Goal: Transaction & Acquisition: Purchase product/service

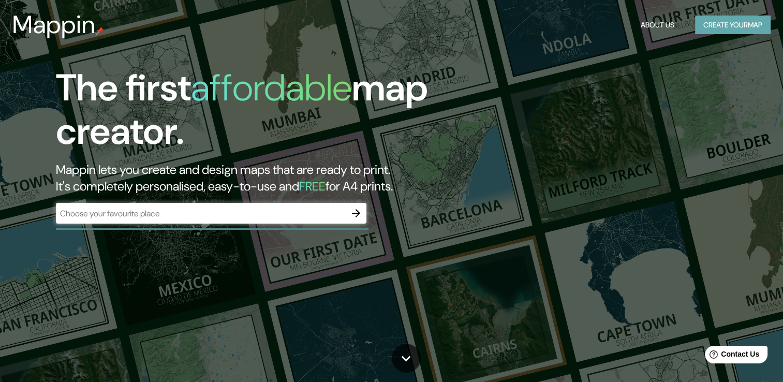
click at [729, 24] on button "Create your map" at bounding box center [733, 25] width 76 height 19
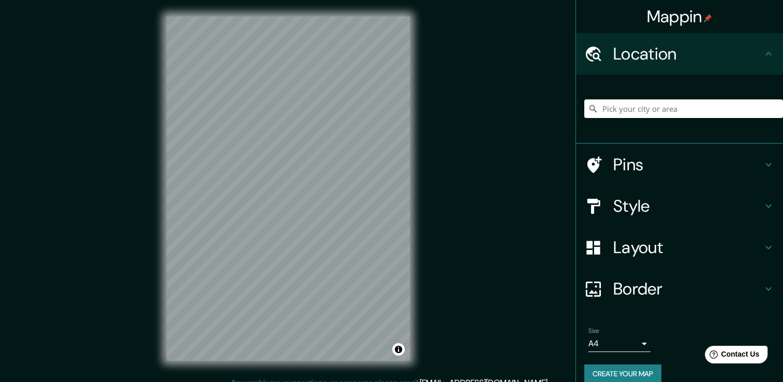
click at [639, 111] on input "Pick your city or area" at bounding box center [683, 108] width 199 height 19
click at [597, 113] on input "Pick your city or area" at bounding box center [683, 108] width 199 height 19
paste input "Escuela Secundaria General #1 "Héroe de Nacozari", La Soledad, Apizaco, Tlaxcala"
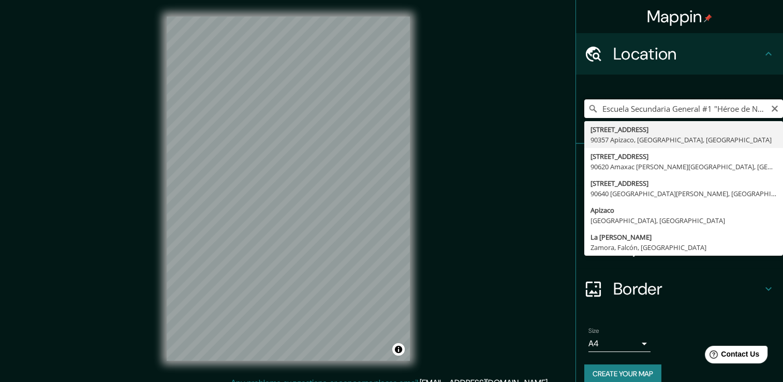
scroll to position [0, 132]
drag, startPoint x: 645, startPoint y: 103, endPoint x: 792, endPoint y: 118, distance: 147.2
click at [783, 118] on html "Mappin Location Escuela Secundaria General #1 "Héroe de Nacozari", La Soledad, …" at bounding box center [391, 191] width 783 height 382
type input "Escuela Secundaria General #1 "Héroe de Nacozari", La Soledad, Apizaco, Tlaxcala"
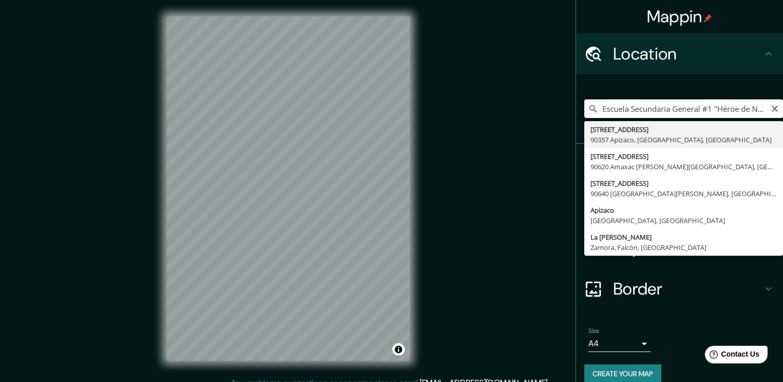
click at [768, 113] on input "Escuela Secundaria General #1 "Héroe de Nacozari", La Soledad, Apizaco, Tlaxcala" at bounding box center [683, 108] width 199 height 19
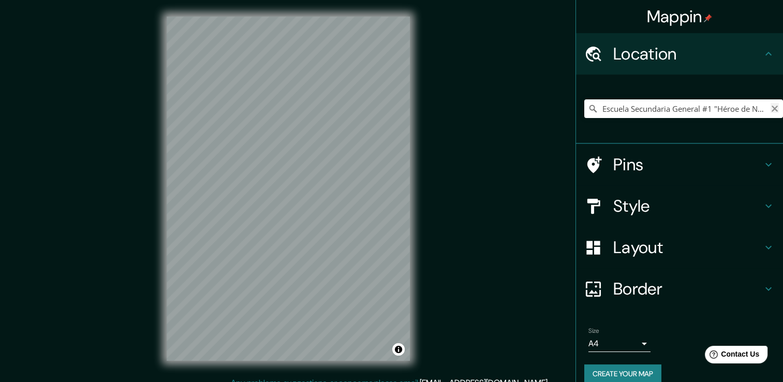
click at [771, 109] on icon "Clear" at bounding box center [774, 109] width 6 height 6
paste input "La Soledad 90380 Cdad. de Apizaco, Tlax."
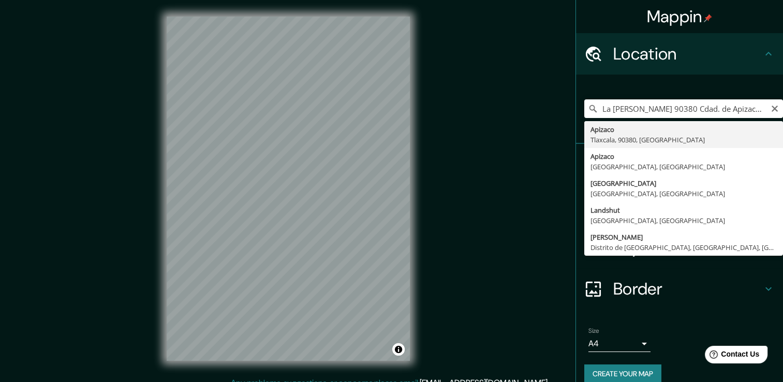
type input "Apizaco, [GEOGRAPHIC_DATA], 90380, [GEOGRAPHIC_DATA]"
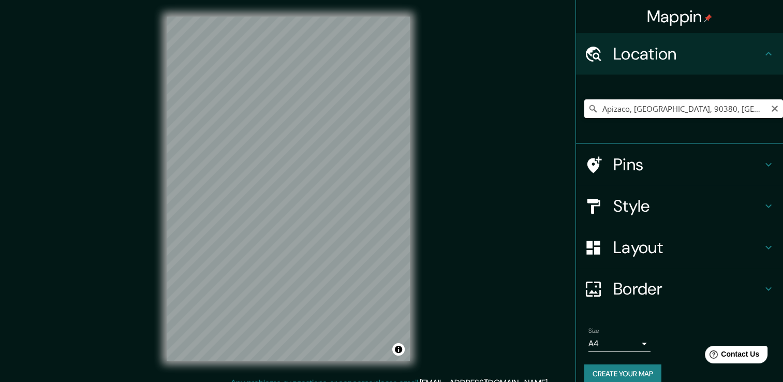
click at [729, 103] on input "Apizaco, [GEOGRAPHIC_DATA], 90380, [GEOGRAPHIC_DATA]" at bounding box center [683, 108] width 199 height 19
drag, startPoint x: 732, startPoint y: 103, endPoint x: 515, endPoint y: 118, distance: 217.8
click at [506, 113] on div "Mappin Location Apizaco, Tlaxcala, 90380, México Pins Style Layout Border Choos…" at bounding box center [391, 196] width 783 height 393
click at [770, 109] on icon "Clear" at bounding box center [774, 108] width 8 height 8
click at [760, 109] on input "Pick your city or area" at bounding box center [683, 108] width 199 height 19
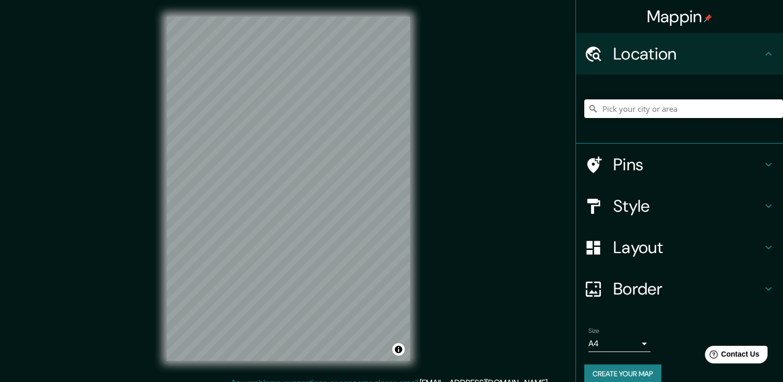
paste input "San Miguel Contla, San Miguel No. 310 San Miguel Contla, Tlax"
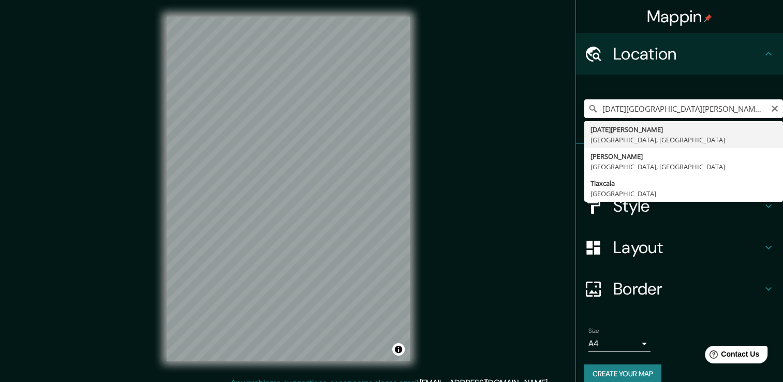
type input "[DATE][PERSON_NAME], [GEOGRAPHIC_DATA], [GEOGRAPHIC_DATA]"
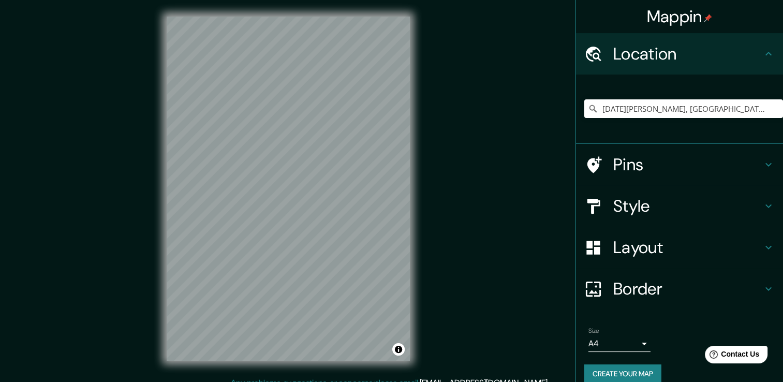
click at [620, 215] on h4 "Style" at bounding box center [687, 206] width 149 height 21
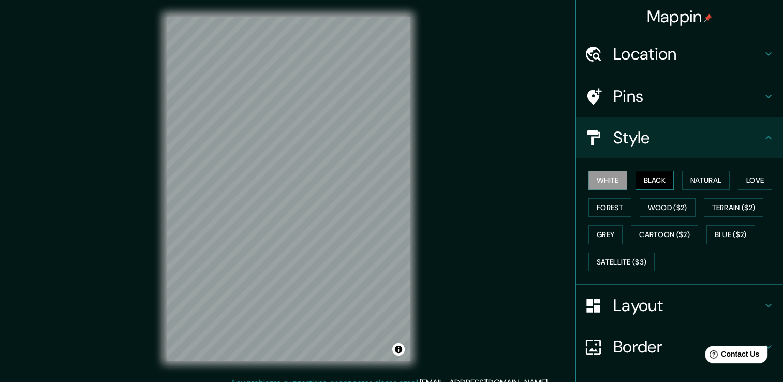
click at [653, 187] on button "Black" at bounding box center [654, 180] width 39 height 19
click at [608, 175] on button "White" at bounding box center [607, 180] width 39 height 19
click at [696, 183] on button "Natural" at bounding box center [706, 180] width 48 height 19
click at [602, 183] on button "White" at bounding box center [607, 180] width 39 height 19
click at [611, 204] on button "Forest" at bounding box center [609, 207] width 43 height 19
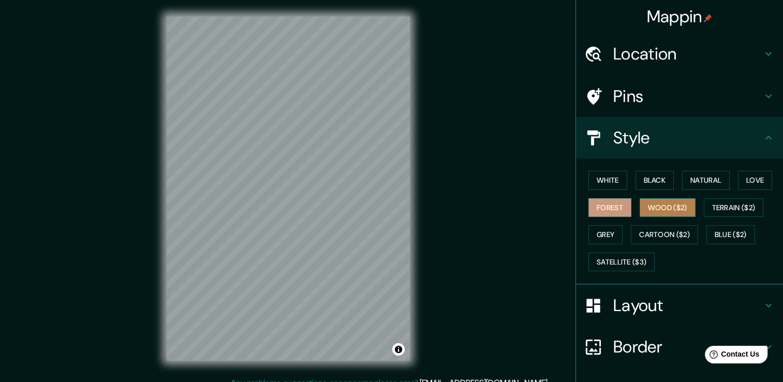
click at [640, 206] on button "Wood ($2)" at bounding box center [667, 207] width 56 height 19
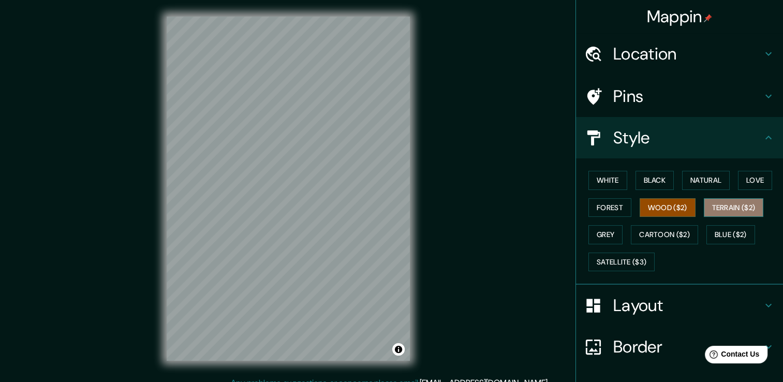
click at [737, 198] on button "Terrain ($2)" at bounding box center [733, 207] width 60 height 19
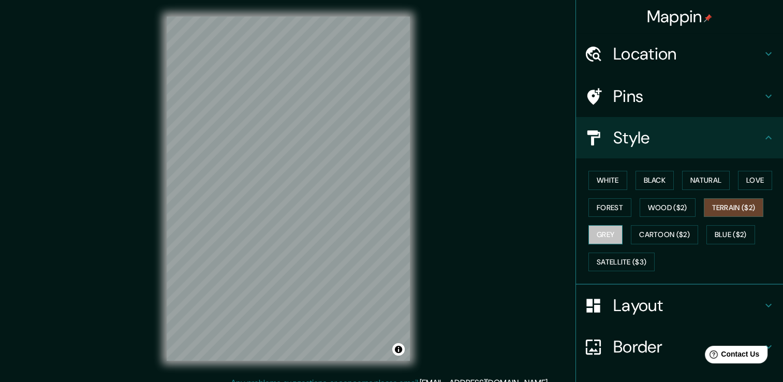
click at [588, 233] on button "Grey" at bounding box center [605, 234] width 34 height 19
click at [604, 186] on button "White" at bounding box center [607, 180] width 39 height 19
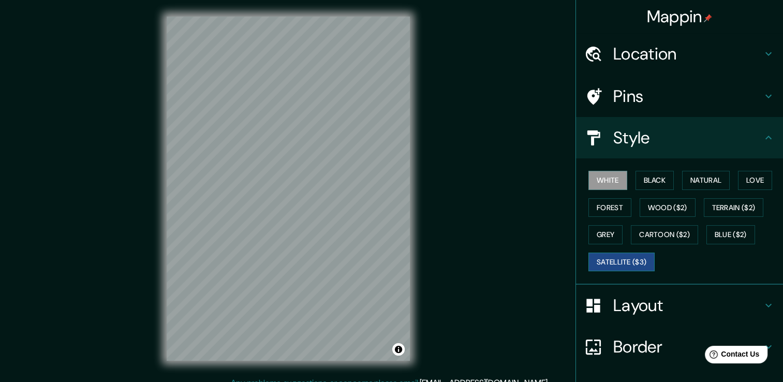
click at [631, 256] on button "Satellite ($3)" at bounding box center [621, 261] width 66 height 19
click at [602, 183] on button "White" at bounding box center [607, 180] width 39 height 19
click at [705, 313] on h4 "Layout" at bounding box center [687, 305] width 149 height 21
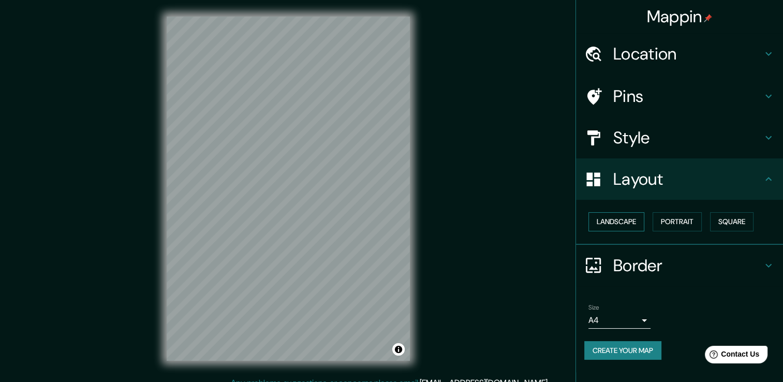
click at [638, 219] on button "Landscape" at bounding box center [616, 221] width 56 height 19
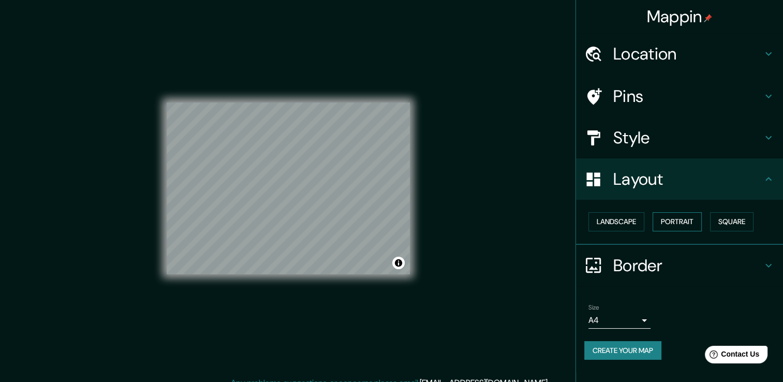
click at [664, 224] on button "Portrait" at bounding box center [676, 221] width 49 height 19
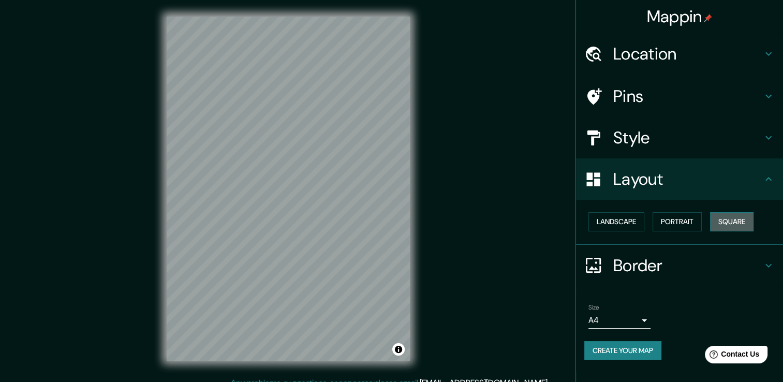
click at [748, 223] on button "Square" at bounding box center [731, 221] width 43 height 19
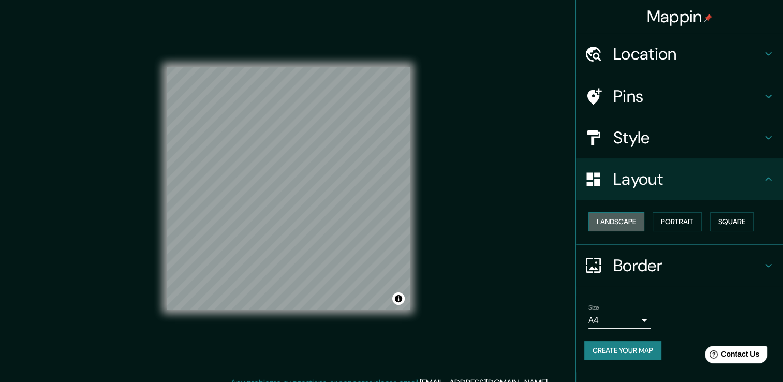
click at [631, 224] on button "Landscape" at bounding box center [616, 221] width 56 height 19
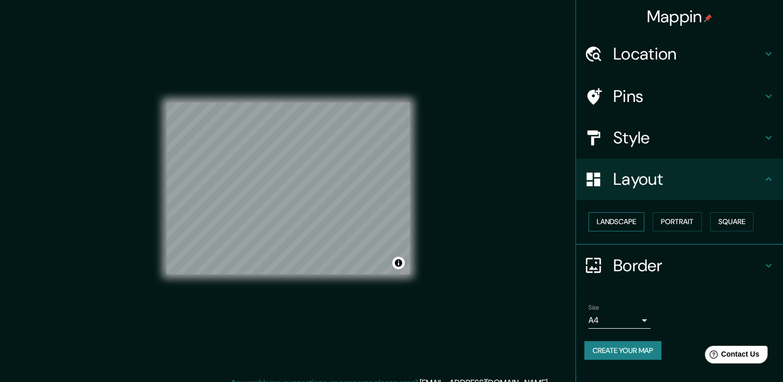
click at [627, 221] on button "Landscape" at bounding box center [616, 221] width 56 height 19
click at [656, 221] on button "Portrait" at bounding box center [676, 221] width 49 height 19
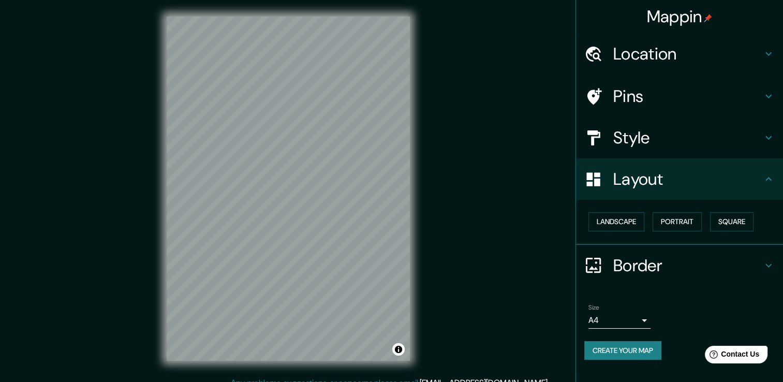
click at [654, 138] on h4 "Style" at bounding box center [687, 137] width 149 height 21
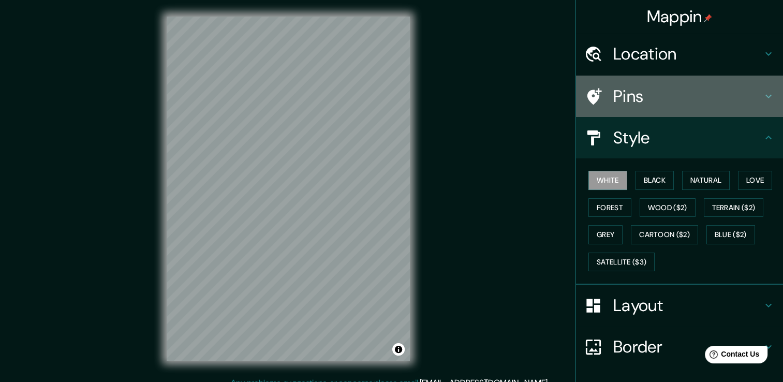
click at [611, 109] on div "Pins" at bounding box center [679, 96] width 207 height 41
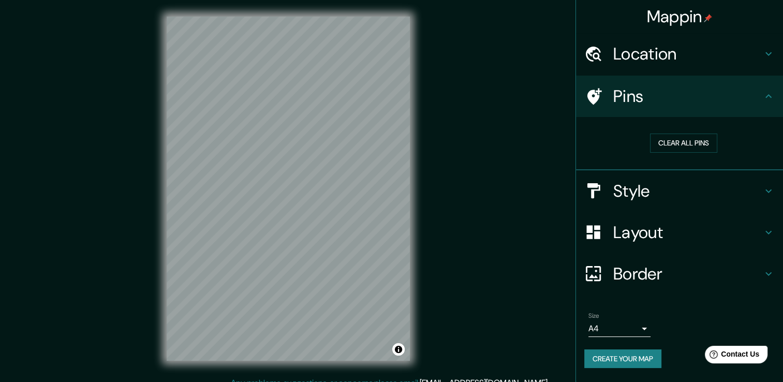
click at [720, 49] on h4 "Location" at bounding box center [687, 53] width 149 height 21
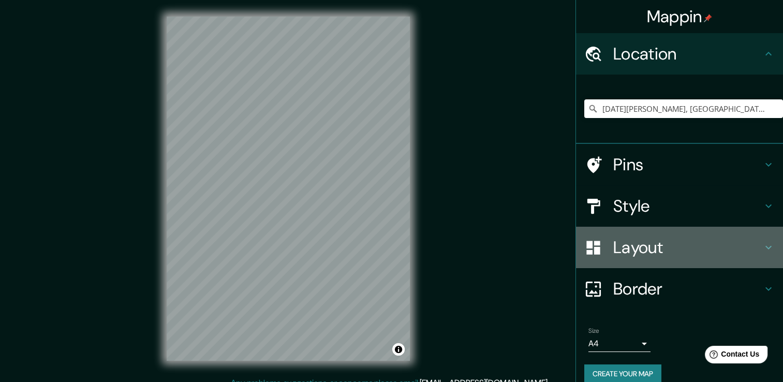
click at [677, 243] on h4 "Layout" at bounding box center [687, 247] width 149 height 21
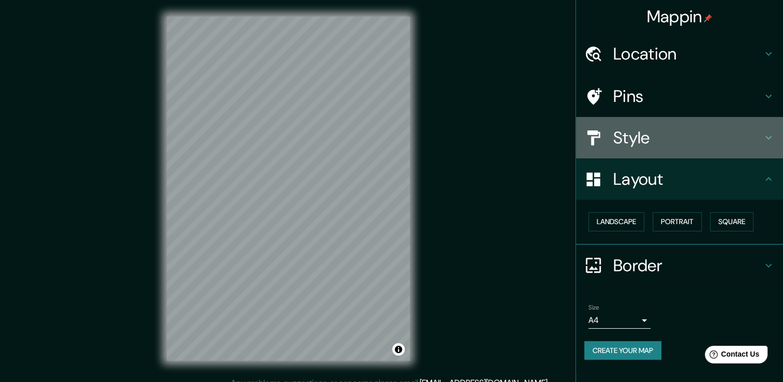
click at [697, 131] on h4 "Style" at bounding box center [687, 137] width 149 height 21
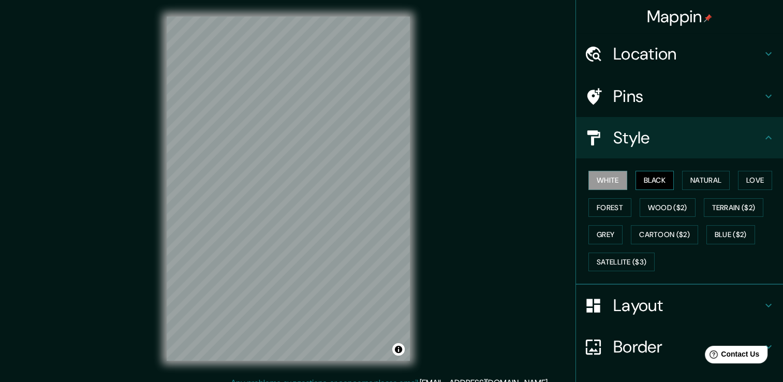
click at [635, 177] on button "Black" at bounding box center [654, 180] width 39 height 19
click at [596, 183] on button "White" at bounding box center [607, 180] width 39 height 19
click at [757, 185] on button "Love" at bounding box center [755, 180] width 34 height 19
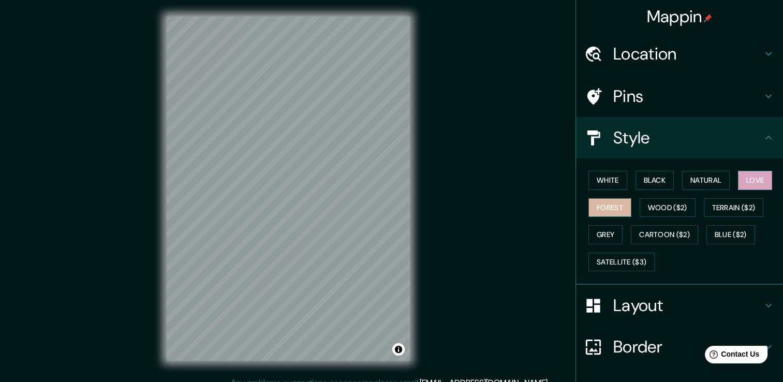
click at [593, 200] on button "Forest" at bounding box center [609, 207] width 43 height 19
click at [679, 206] on button "Wood ($2)" at bounding box center [667, 207] width 56 height 19
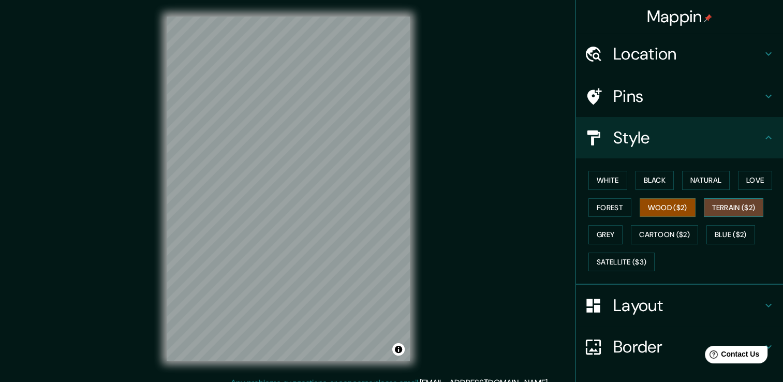
click at [710, 199] on button "Terrain ($2)" at bounding box center [733, 207] width 60 height 19
click at [596, 238] on button "Grey" at bounding box center [605, 234] width 34 height 19
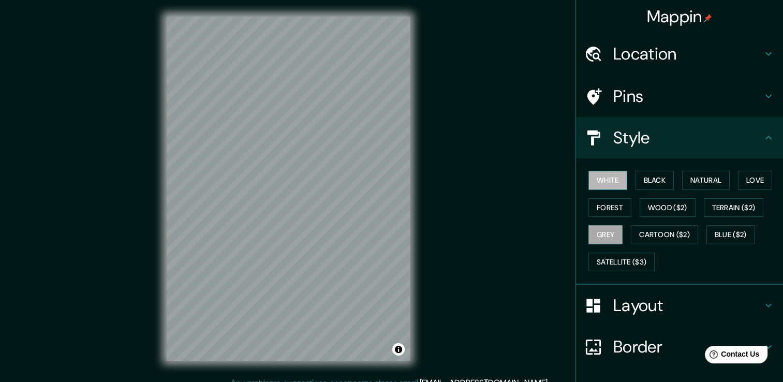
click at [598, 183] on button "White" at bounding box center [607, 180] width 39 height 19
click at [608, 241] on button "Grey" at bounding box center [605, 234] width 34 height 19
click at [630, 241] on button "Cartoon ($2)" at bounding box center [663, 234] width 67 height 19
click at [605, 236] on button "Grey" at bounding box center [605, 234] width 34 height 19
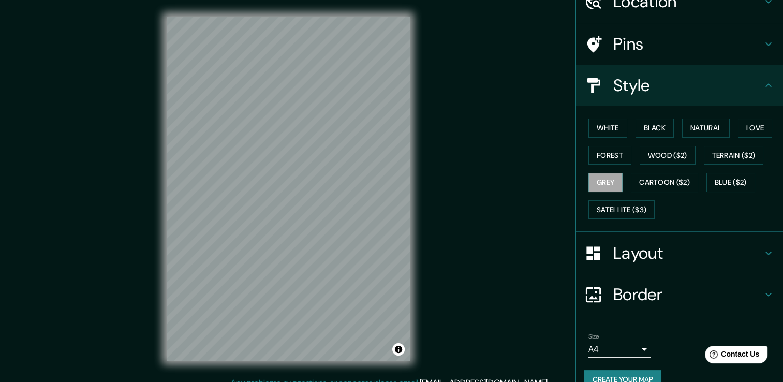
scroll to position [70, 0]
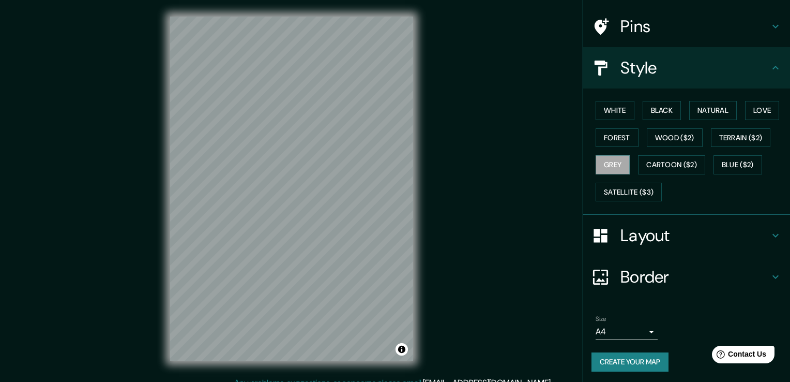
click at [621, 334] on body "Mappin Location San Miguel Contla, Tlaxcala, México Pins Style White Black Natu…" at bounding box center [395, 191] width 790 height 382
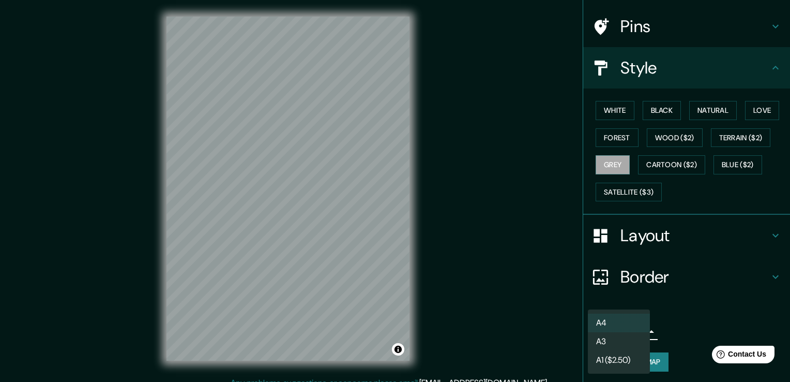
click at [684, 304] on div at bounding box center [395, 191] width 790 height 382
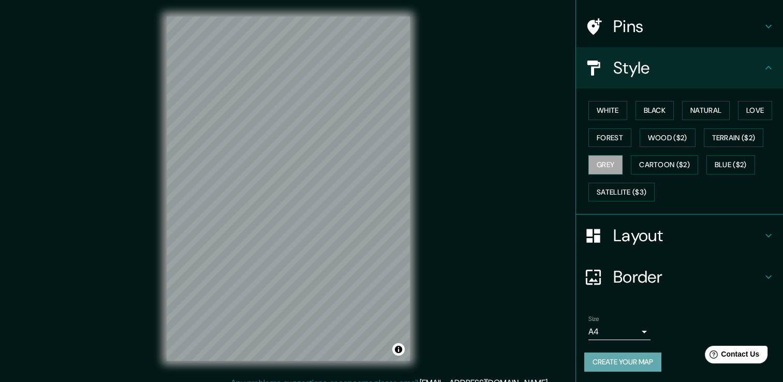
click at [630, 353] on button "Create your map" at bounding box center [622, 361] width 77 height 19
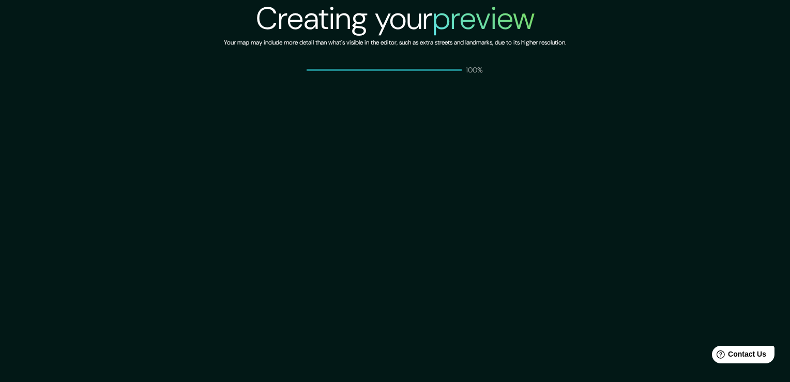
click at [468, 67] on p "100%" at bounding box center [475, 70] width 18 height 10
drag, startPoint x: 453, startPoint y: 64, endPoint x: 439, endPoint y: 59, distance: 15.2
click at [450, 63] on div "Creating your preview Your map may include more detail than what's visible in t…" at bounding box center [395, 37] width 342 height 75
click at [331, 19] on h2 "Creating your preview" at bounding box center [395, 18] width 279 height 37
click at [292, 41] on h6 "Your map may include more detail than what's visible in the editor, such as ext…" at bounding box center [395, 42] width 342 height 11
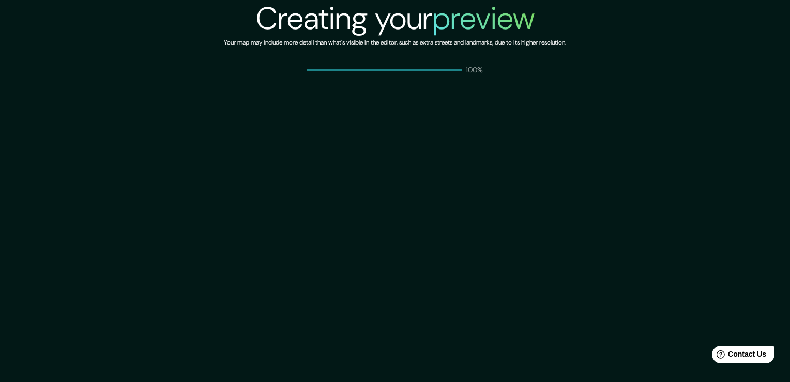
drag, startPoint x: 487, startPoint y: 224, endPoint x: 477, endPoint y: 235, distance: 14.7
click at [412, 3] on h2 "Creating your preview" at bounding box center [395, 18] width 279 height 37
click at [381, 282] on div "Creating your preview Your map may include more detail than what's visible in t…" at bounding box center [395, 191] width 790 height 382
click at [382, 189] on div "Creating your preview Your map may include more detail than what's visible in t…" at bounding box center [395, 191] width 790 height 382
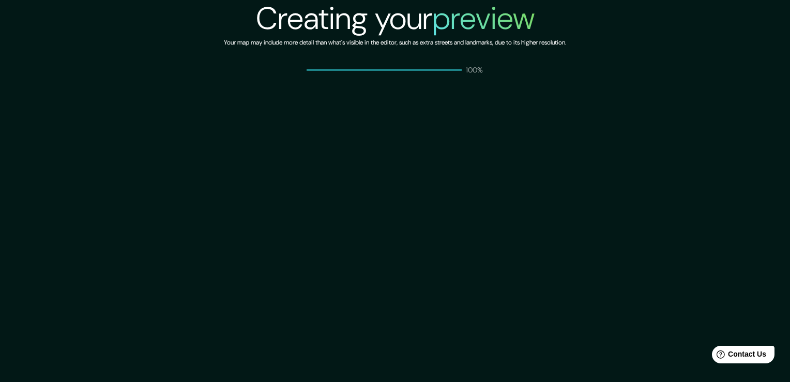
click at [380, 246] on div "Creating your preview Your map may include more detail than what's visible in t…" at bounding box center [395, 191] width 790 height 382
click at [372, 240] on div "Creating your preview Your map may include more detail than what's visible in t…" at bounding box center [395, 191] width 790 height 382
click at [371, 239] on div "Creating your preview Your map may include more detail than what's visible in t…" at bounding box center [395, 191] width 790 height 382
click at [370, 238] on div "Creating your preview Your map may include more detail than what's visible in t…" at bounding box center [395, 191] width 790 height 382
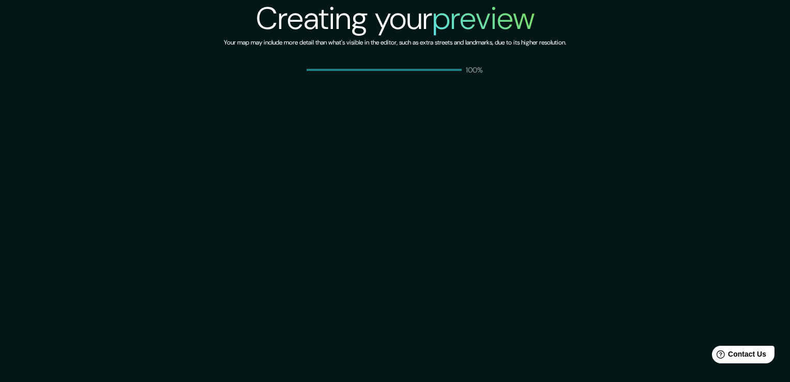
drag, startPoint x: 364, startPoint y: 229, endPoint x: 354, endPoint y: 202, distance: 28.6
click at [364, 228] on div "Creating your preview Your map may include more detail than what's visible in t…" at bounding box center [395, 191] width 790 height 382
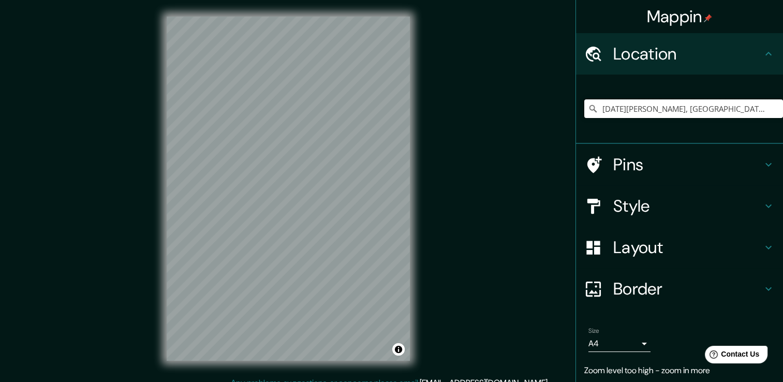
drag, startPoint x: 756, startPoint y: 103, endPoint x: 492, endPoint y: 116, distance: 263.6
click at [506, 116] on div "Mappin Location [DATE][GEOGRAPHIC_DATA][PERSON_NAME], [GEOGRAPHIC_DATA], [GEOGR…" at bounding box center [391, 196] width 783 height 393
paste input "col, La [PERSON_NAME], 90380 Cdad. de Apizaco, Tlax."
type input "Apizaco, [GEOGRAPHIC_DATA], 90380, [GEOGRAPHIC_DATA]"
click at [414, 227] on div "© Mapbox © OpenStreetMap Improve this map" at bounding box center [288, 188] width 276 height 377
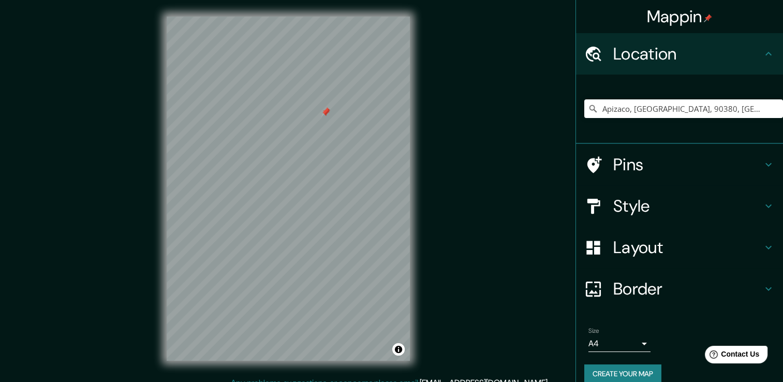
click at [321, 17] on div at bounding box center [288, 17] width 243 height 0
drag, startPoint x: 341, startPoint y: 127, endPoint x: 328, endPoint y: 154, distance: 29.6
click at [328, 154] on div at bounding box center [328, 154] width 8 height 8
click at [330, 153] on div at bounding box center [328, 154] width 8 height 8
drag, startPoint x: 326, startPoint y: 157, endPoint x: 332, endPoint y: 149, distance: 9.2
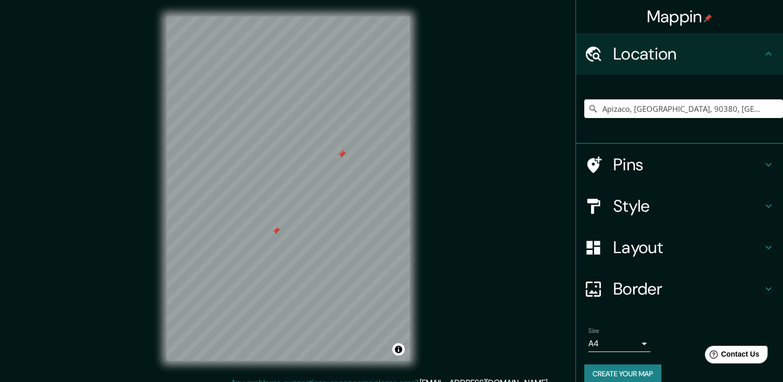
click at [337, 150] on div at bounding box center [341, 154] width 8 height 8
drag, startPoint x: 265, startPoint y: 224, endPoint x: 275, endPoint y: 189, distance: 37.2
click at [275, 201] on div at bounding box center [278, 205] width 8 height 8
click at [344, 113] on div at bounding box center [344, 111] width 8 height 8
drag, startPoint x: 344, startPoint y: 114, endPoint x: 276, endPoint y: 188, distance: 100.7
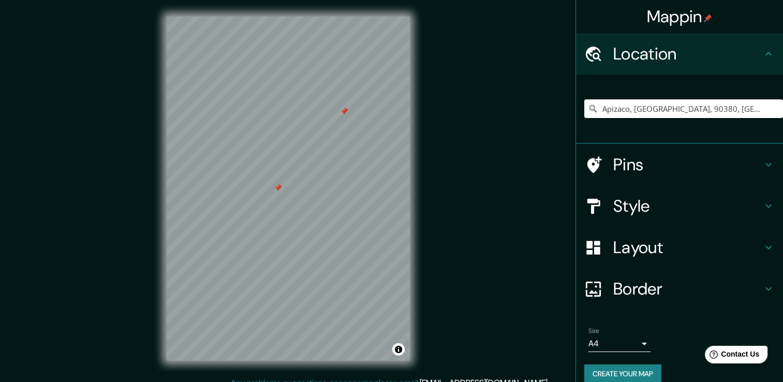
click at [276, 188] on div at bounding box center [278, 188] width 8 height 8
click at [283, 184] on div at bounding box center [281, 184] width 8 height 8
click at [374, 84] on div at bounding box center [375, 80] width 8 height 8
click at [230, 0] on html "Mappin Location [GEOGRAPHIC_DATA], [GEOGRAPHIC_DATA], [GEOGRAPHIC_DATA] [GEOGRA…" at bounding box center [391, 191] width 783 height 382
click at [647, 242] on h4 "Layout" at bounding box center [687, 247] width 149 height 21
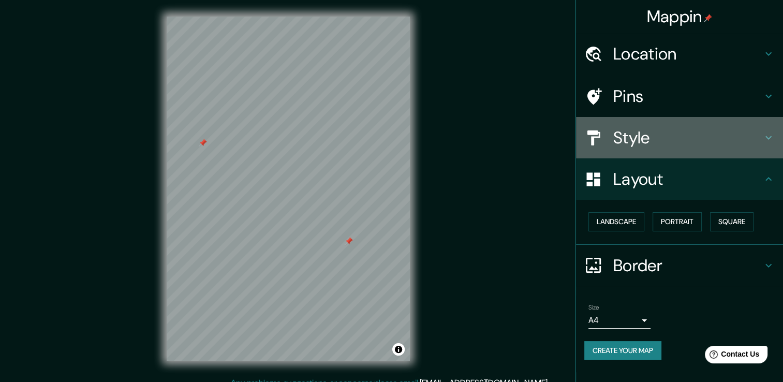
click at [654, 143] on h4 "Style" at bounding box center [687, 137] width 149 height 21
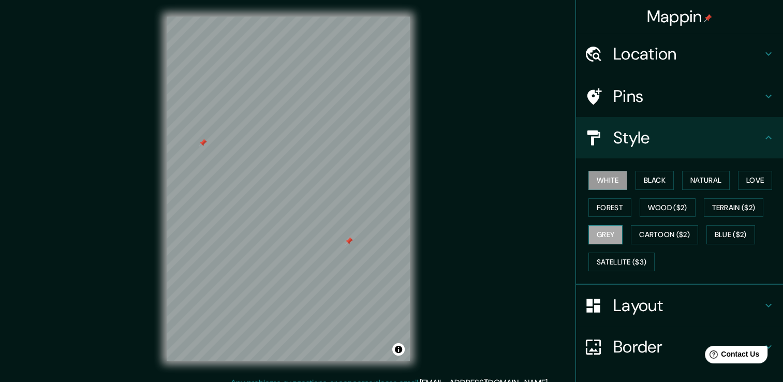
click at [592, 237] on button "Grey" at bounding box center [605, 234] width 34 height 19
click at [603, 188] on button "White" at bounding box center [607, 180] width 39 height 19
click at [615, 236] on button "Grey" at bounding box center [605, 234] width 34 height 19
click at [604, 217] on div "White Black Natural Love Forest Wood ($2) Terrain ($2) Grey Cartoon ($2) Blue (…" at bounding box center [683, 221] width 199 height 109
click at [602, 214] on button "Forest" at bounding box center [609, 207] width 43 height 19
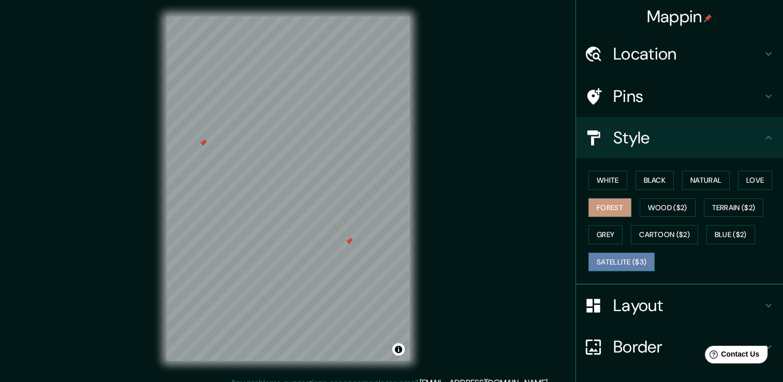
click at [610, 263] on button "Satellite ($3)" at bounding box center [621, 261] width 66 height 19
click at [641, 185] on button "Black" at bounding box center [654, 180] width 39 height 19
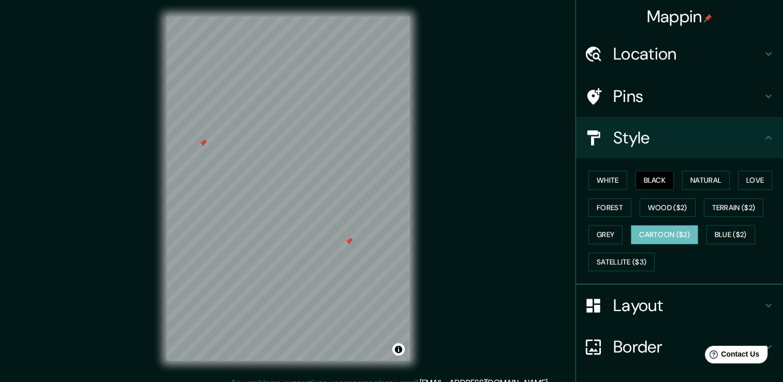
click at [655, 237] on button "Cartoon ($2)" at bounding box center [663, 234] width 67 height 19
click at [747, 183] on button "Love" at bounding box center [755, 180] width 34 height 19
click at [602, 189] on div "White Black Natural Love Forest Wood ($2) Terrain ($2) Grey Cartoon ($2) Blue (…" at bounding box center [683, 221] width 199 height 109
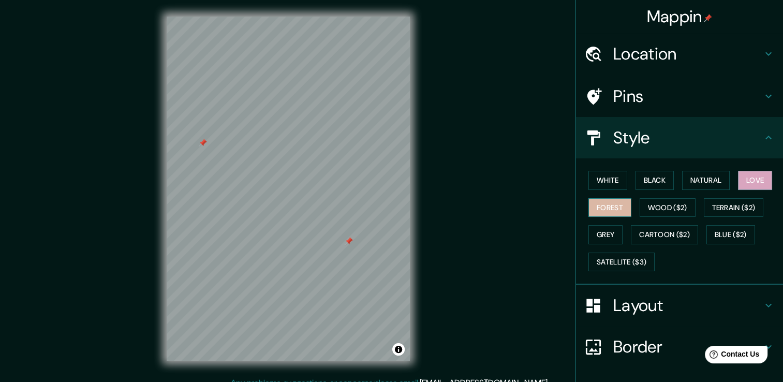
click at [599, 205] on button "Forest" at bounding box center [609, 207] width 43 height 19
click at [596, 238] on button "Grey" at bounding box center [605, 234] width 34 height 19
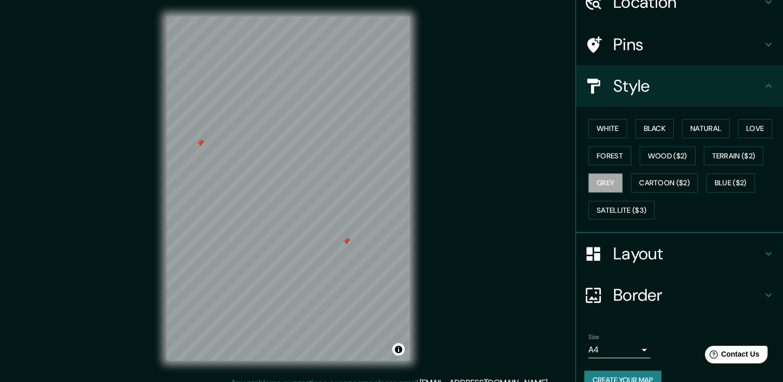
scroll to position [70, 0]
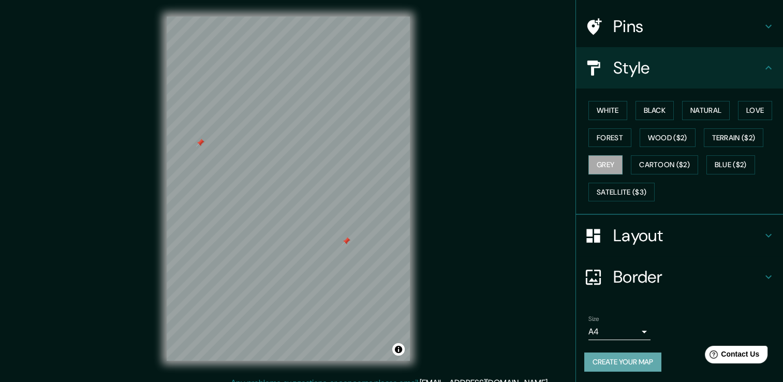
click at [619, 364] on button "Create your map" at bounding box center [622, 361] width 77 height 19
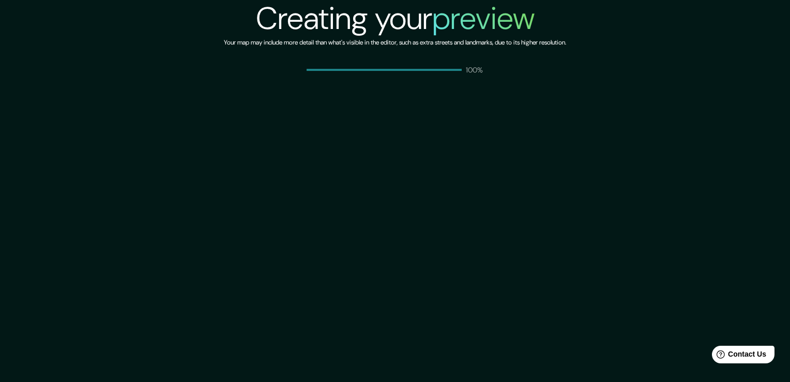
click at [392, 183] on div "Creating your preview Your map may include more detail than what's visible in t…" at bounding box center [395, 191] width 790 height 382
